Goal: Download file/media

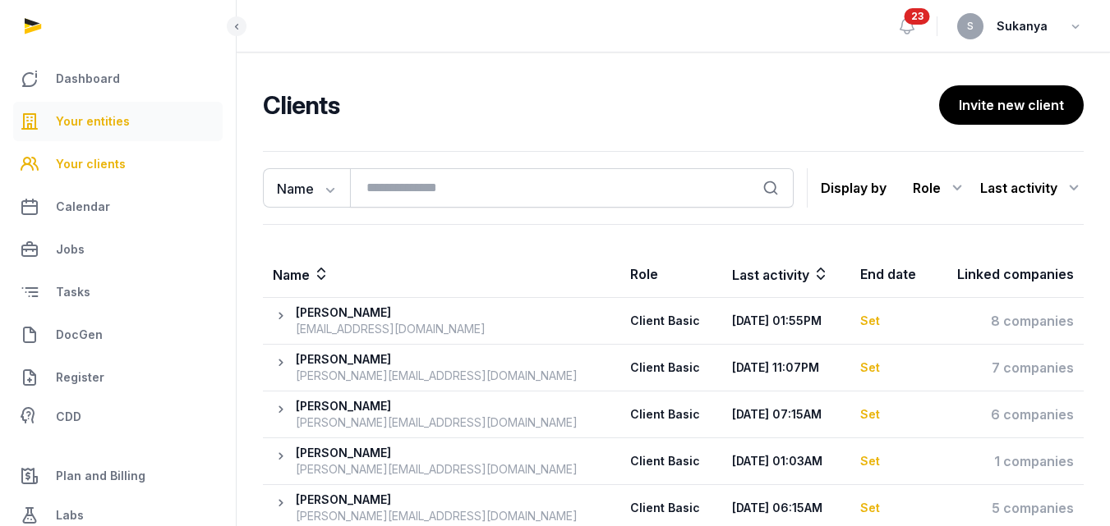
click at [111, 108] on link "Your entities" at bounding box center [117, 121] width 209 height 39
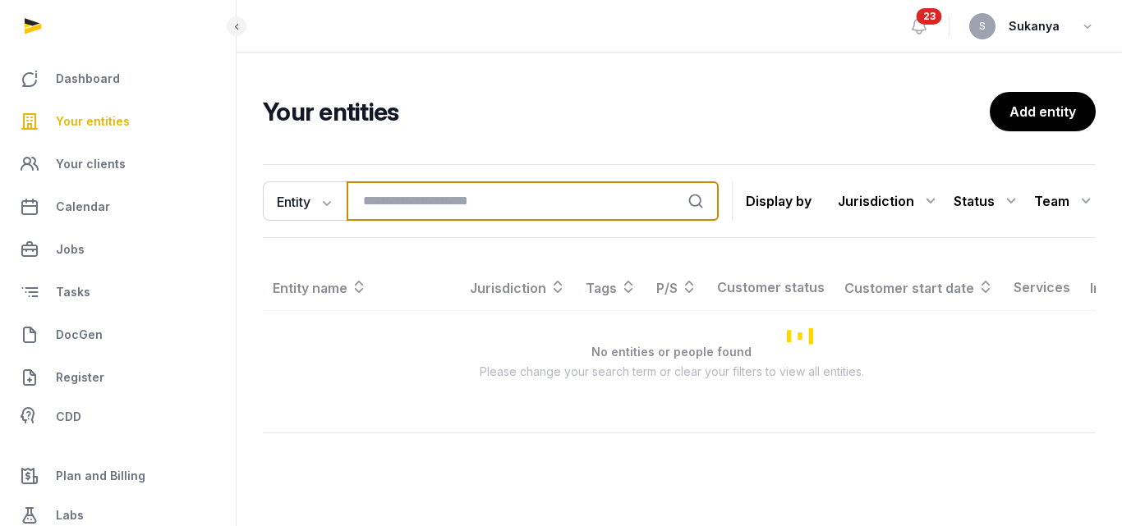
click at [405, 214] on input "search" at bounding box center [533, 201] width 372 height 39
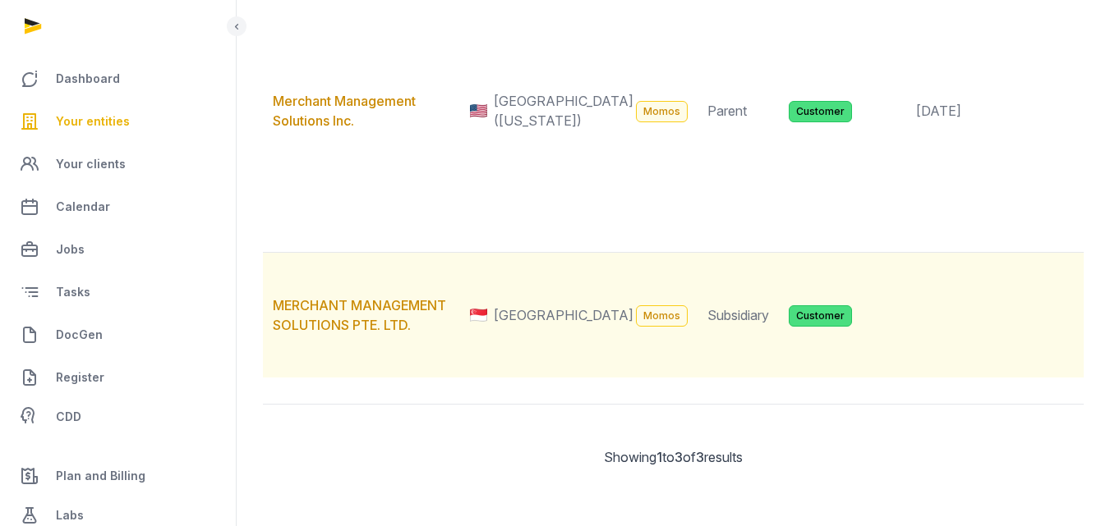
scroll to position [493, 0]
type input "******"
click at [390, 312] on link "MERCHANT MANAGEMENT SOLUTIONS PTE. LTD." at bounding box center [359, 315] width 173 height 36
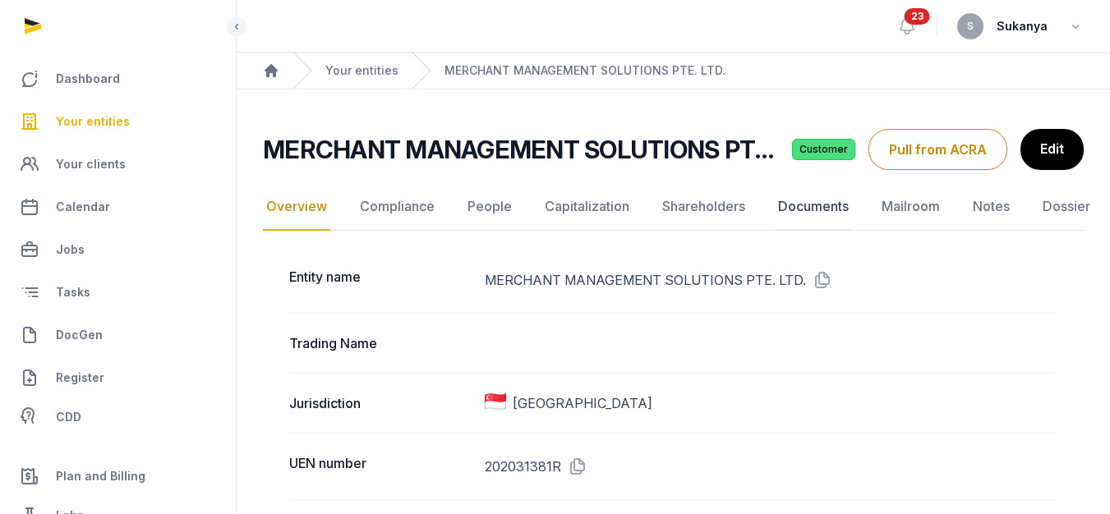
click at [783, 214] on link "Documents" at bounding box center [813, 207] width 77 height 48
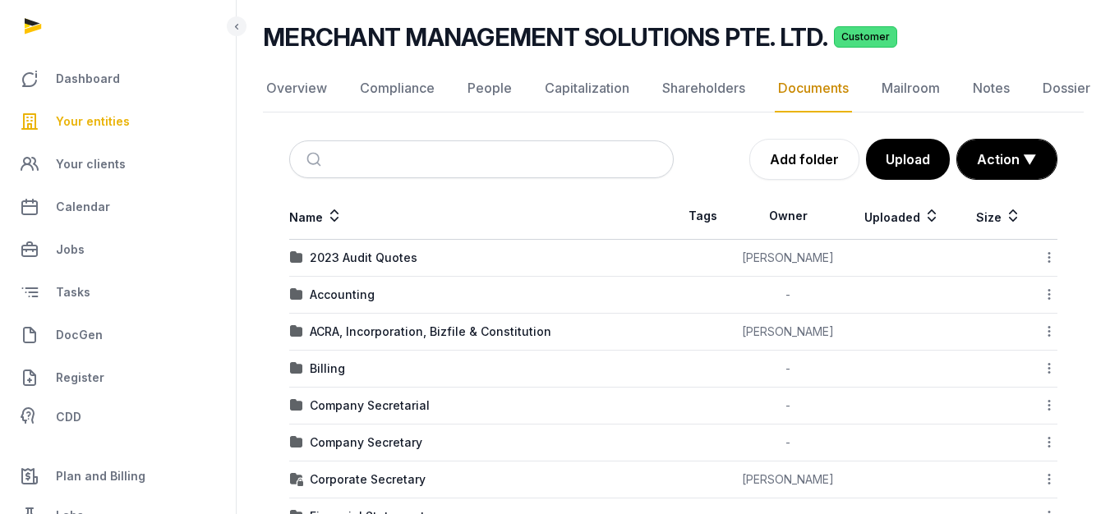
scroll to position [164, 0]
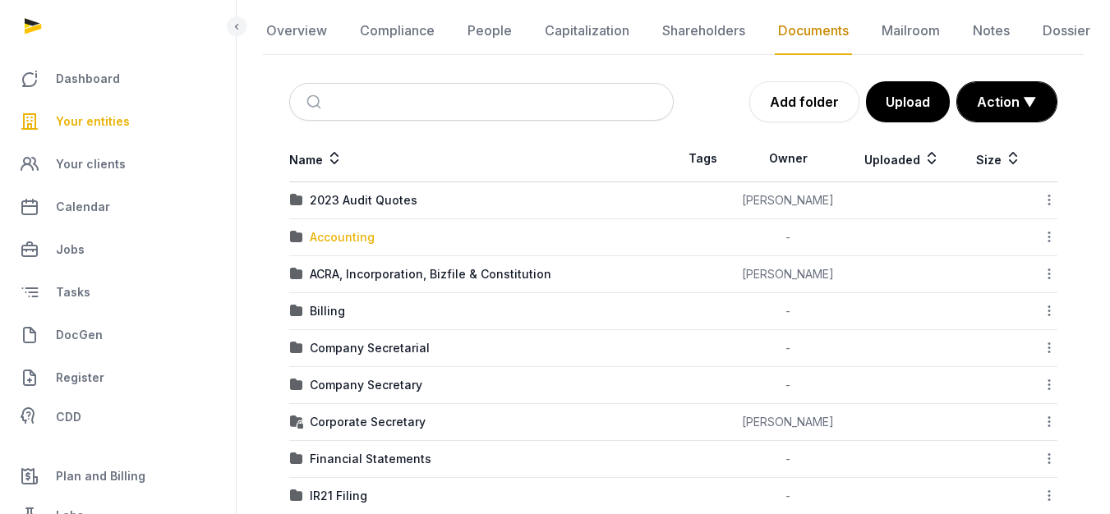
click at [359, 237] on div "Accounting" at bounding box center [342, 237] width 65 height 16
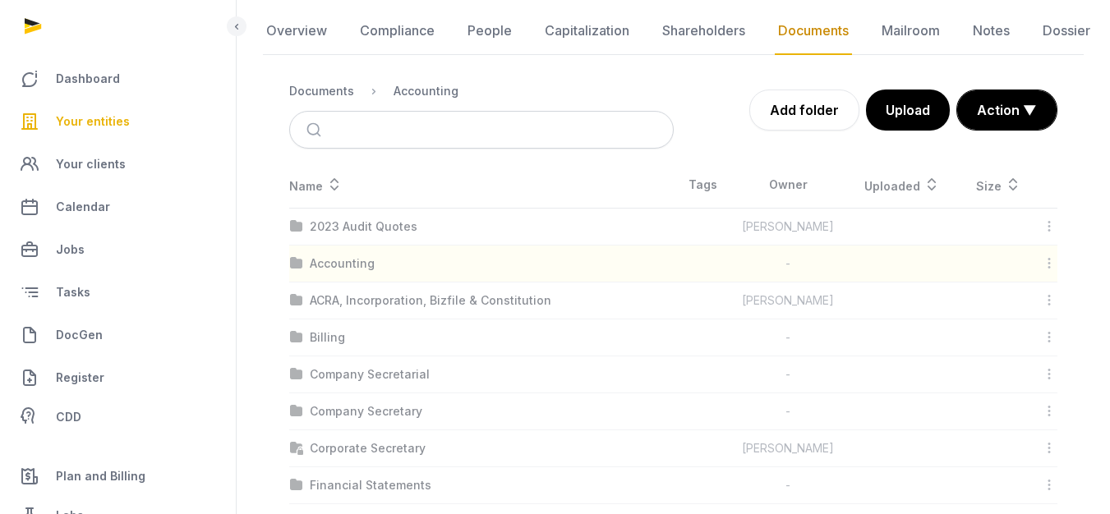
scroll to position [12, 0]
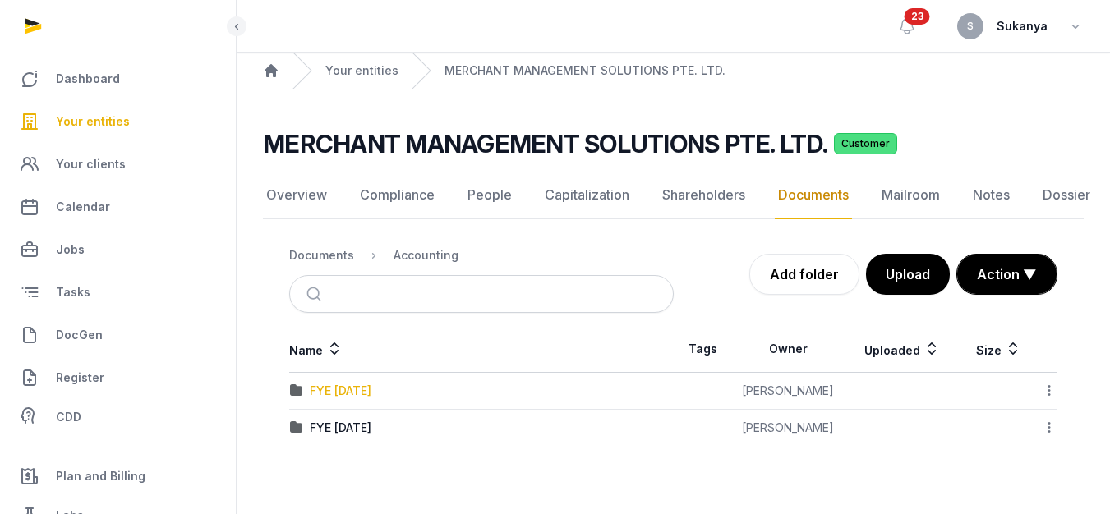
click at [371, 383] on div "FYE [DATE]" at bounding box center [341, 391] width 62 height 16
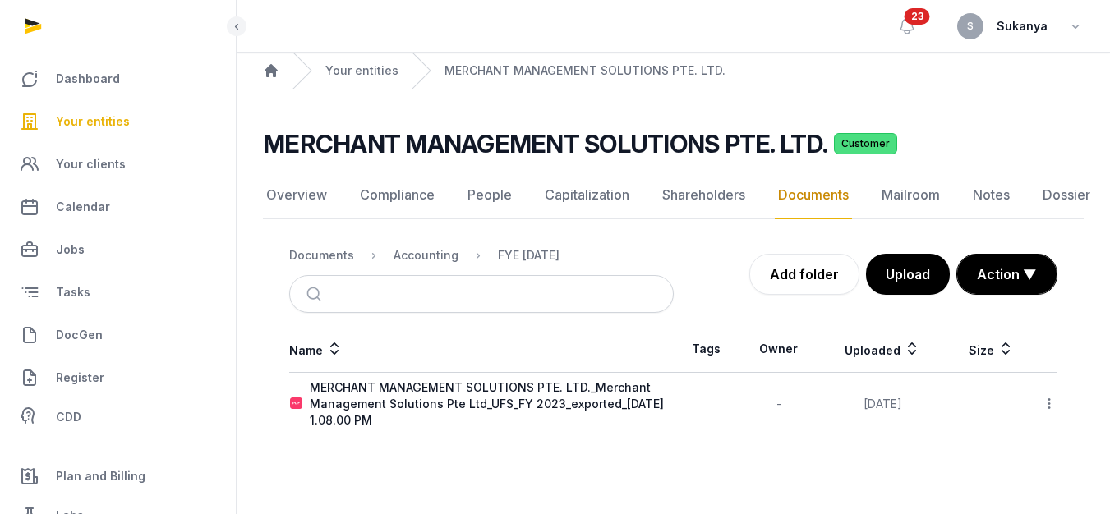
click at [1045, 395] on icon at bounding box center [1048, 403] width 15 height 17
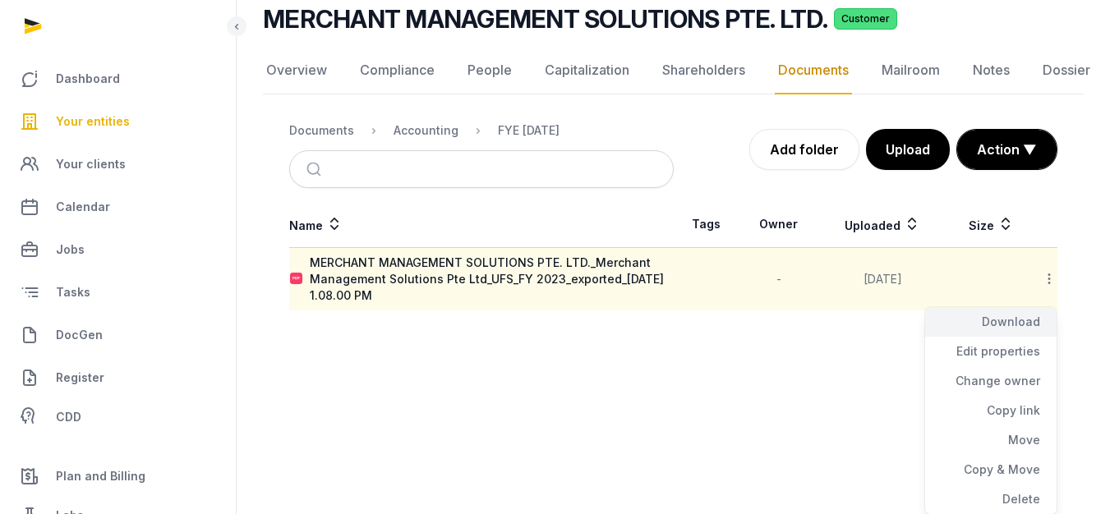
click at [995, 328] on div "Download" at bounding box center [990, 322] width 131 height 30
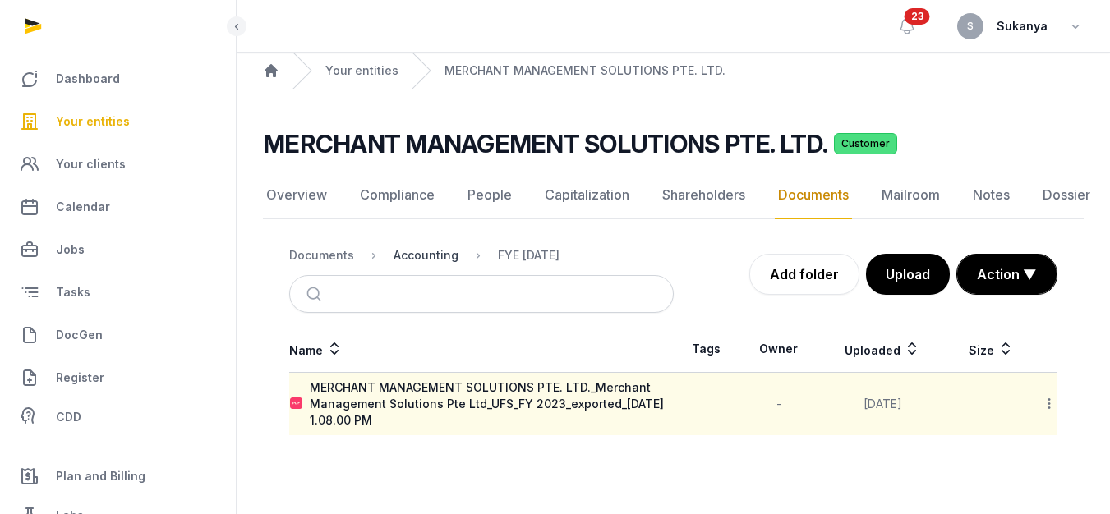
click at [435, 247] on div "Accounting" at bounding box center [425, 255] width 65 height 16
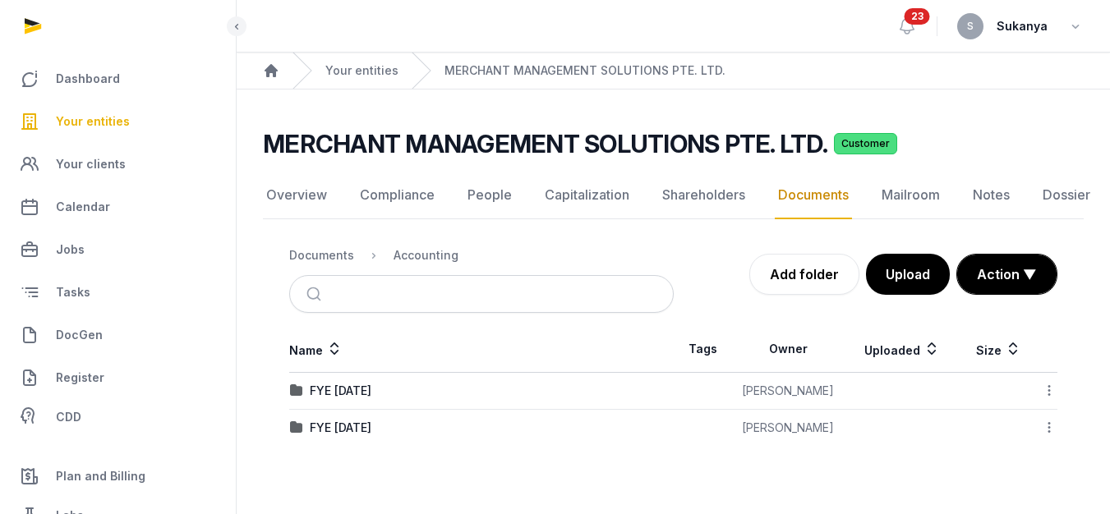
click at [366, 421] on div "FYE [DATE]" at bounding box center [341, 428] width 62 height 16
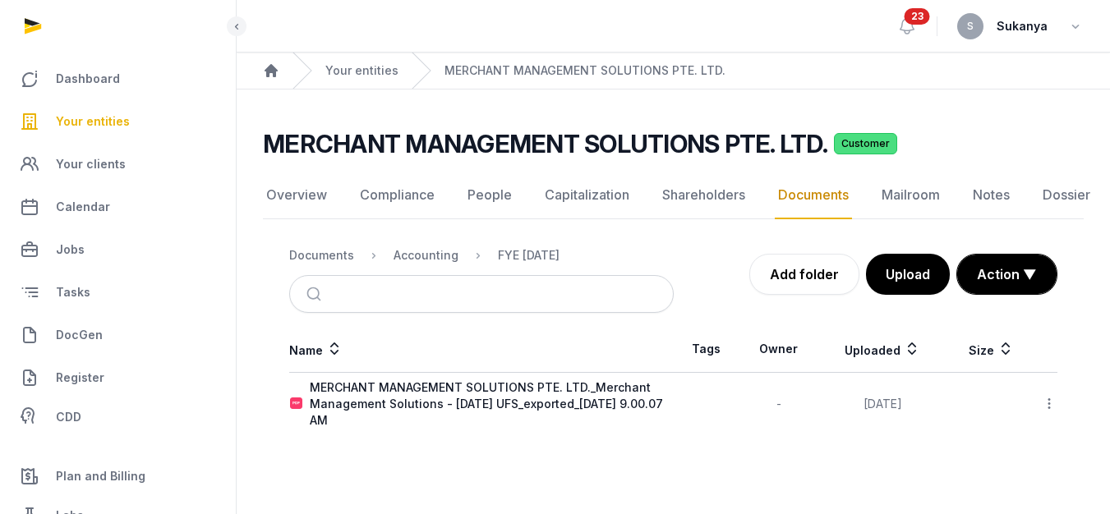
click at [1051, 395] on icon at bounding box center [1048, 403] width 15 height 17
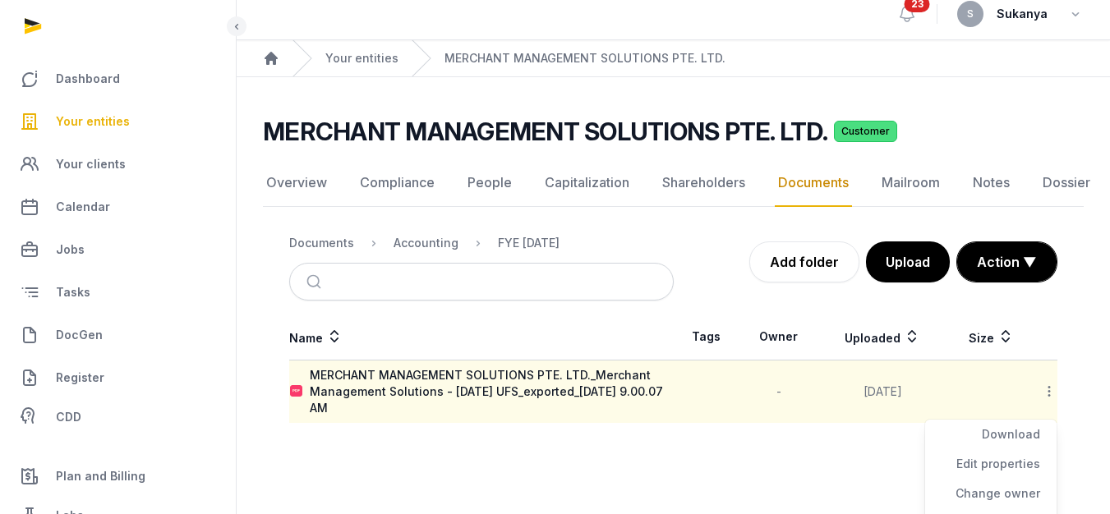
scroll to position [125, 0]
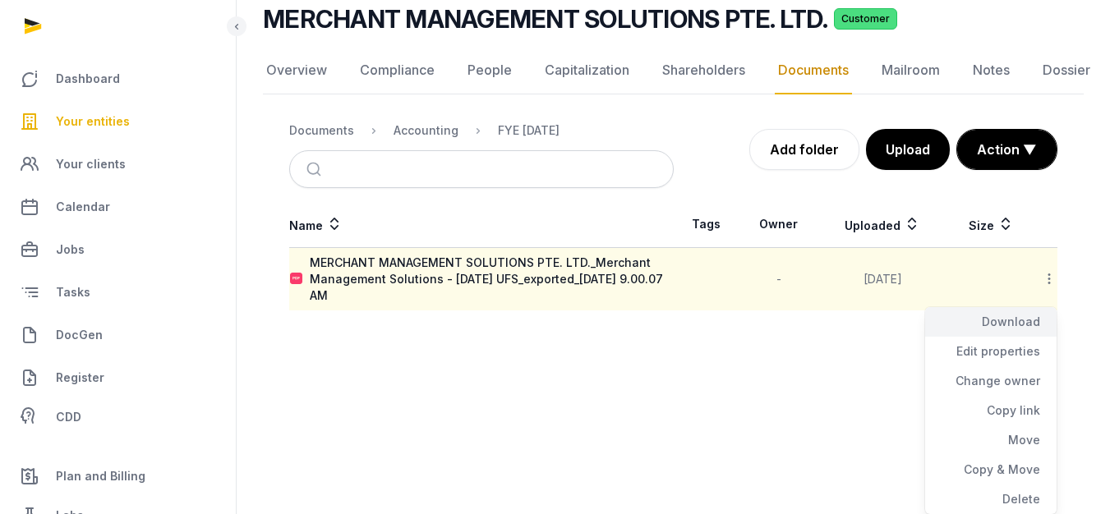
click at [998, 327] on div "Download" at bounding box center [990, 322] width 131 height 30
